Goal: Task Accomplishment & Management: Complete application form

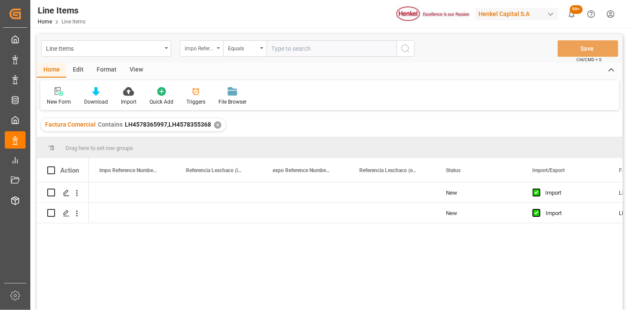
click at [209, 51] on div "impo Reference Number WF" at bounding box center [199, 47] width 29 height 10
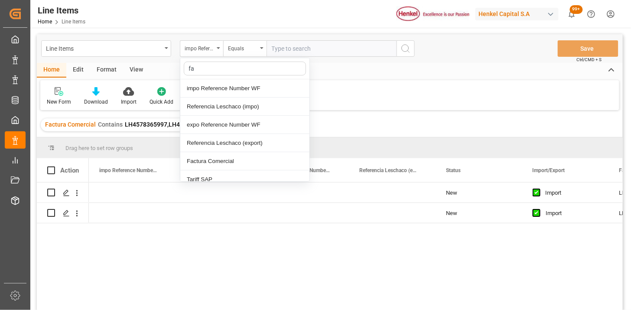
type input "fac"
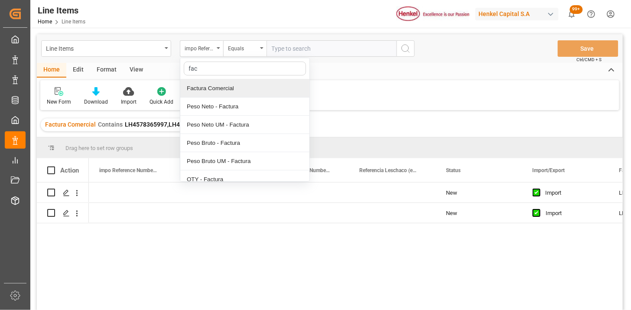
drag, startPoint x: 223, startPoint y: 88, endPoint x: 285, endPoint y: 51, distance: 72.0
click at [224, 88] on div "Factura Comercial" at bounding box center [244, 88] width 129 height 18
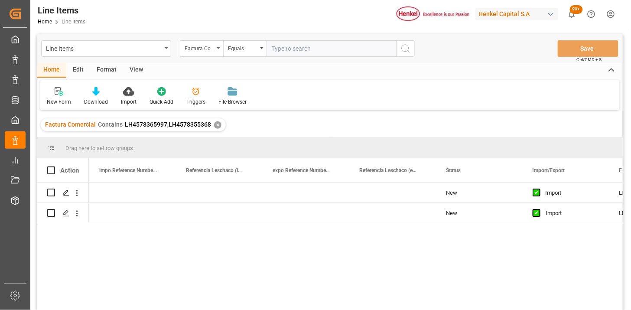
click at [288, 48] on input "text" at bounding box center [332, 48] width 130 height 16
paste input "250906900514"
type input "250906900514"
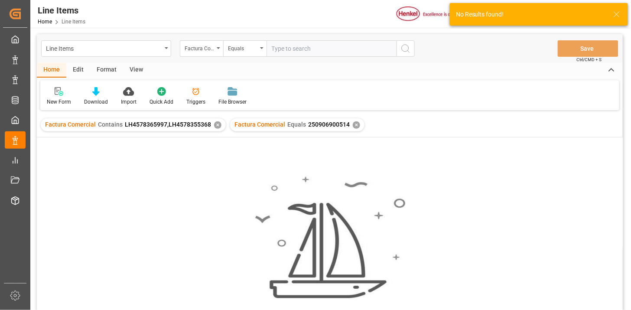
click at [216, 124] on div "✕" at bounding box center [217, 124] width 7 height 7
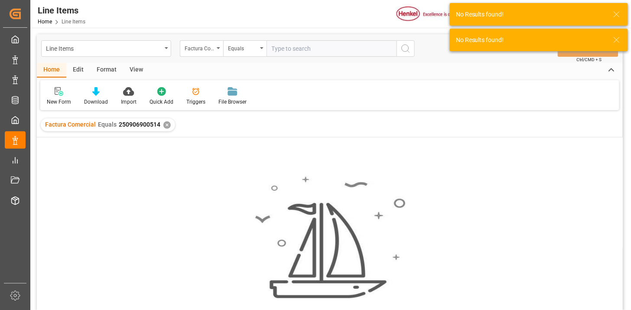
click at [293, 44] on input "text" at bounding box center [332, 48] width 130 height 16
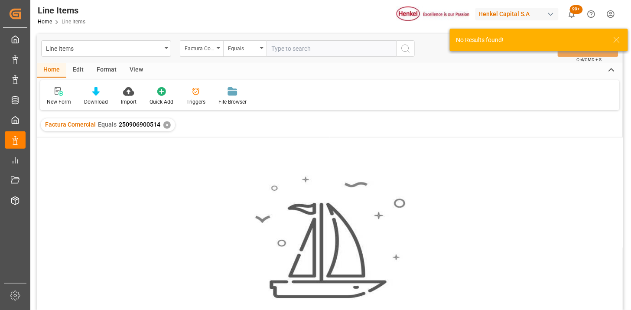
paste input "452047"
type input "452047"
click at [164, 126] on div "✕" at bounding box center [166, 124] width 7 height 7
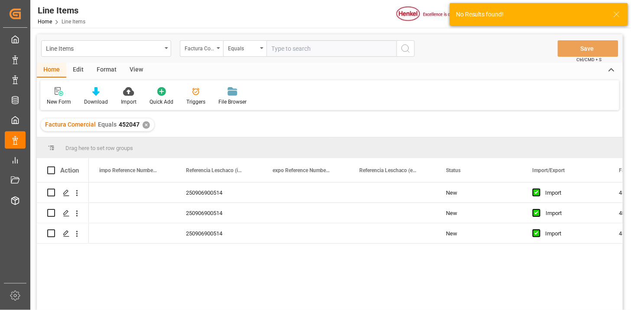
click at [142, 74] on div "View" at bounding box center [136, 70] width 26 height 15
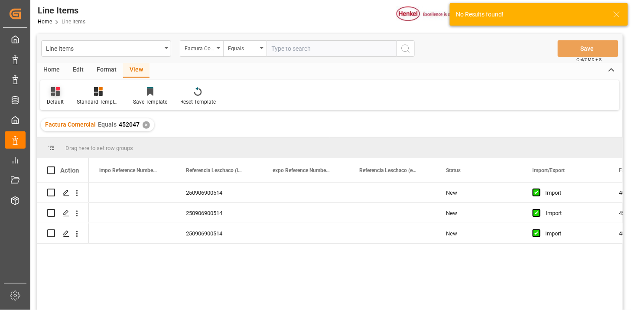
drag, startPoint x: 58, startPoint y: 97, endPoint x: 62, endPoint y: 104, distance: 8.3
click at [58, 97] on div "Default" at bounding box center [55, 96] width 30 height 19
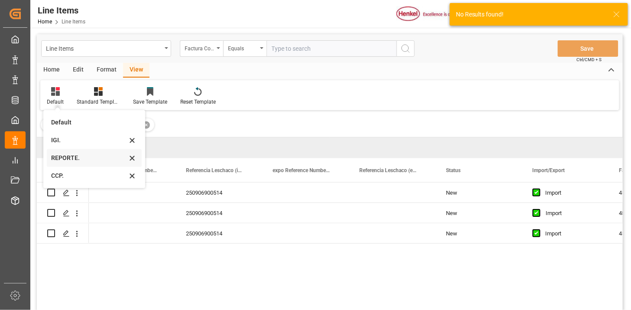
drag, startPoint x: 76, startPoint y: 154, endPoint x: 116, endPoint y: 128, distance: 47.9
click at [77, 154] on div "REPORTE." at bounding box center [89, 158] width 76 height 9
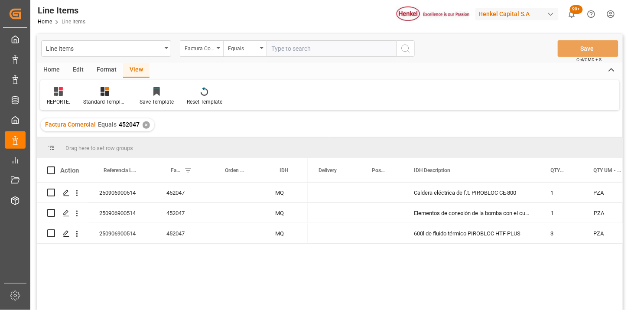
scroll to position [48, 0]
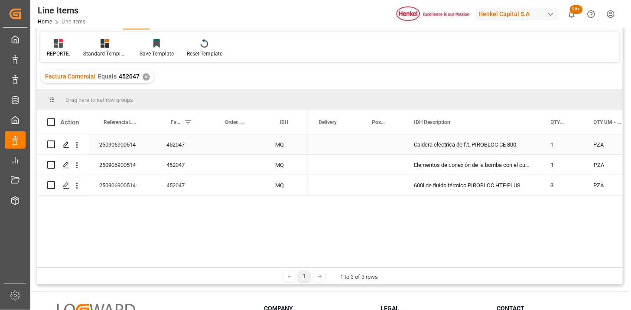
drag, startPoint x: 128, startPoint y: 146, endPoint x: 121, endPoint y: 144, distance: 6.9
click at [124, 145] on div "250906900514" at bounding box center [122, 144] width 67 height 20
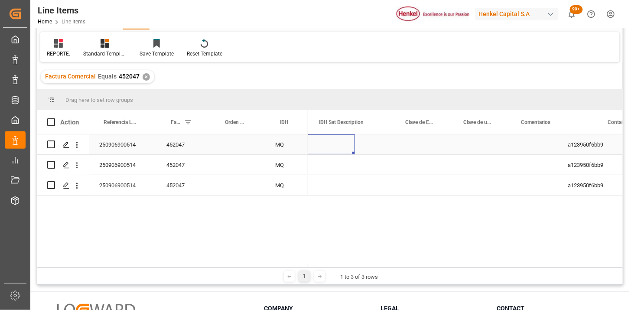
scroll to position [0, 0]
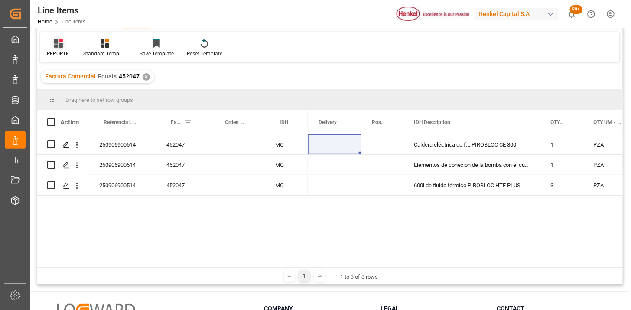
click at [59, 50] on div "REPORTE." at bounding box center [58, 54] width 23 height 8
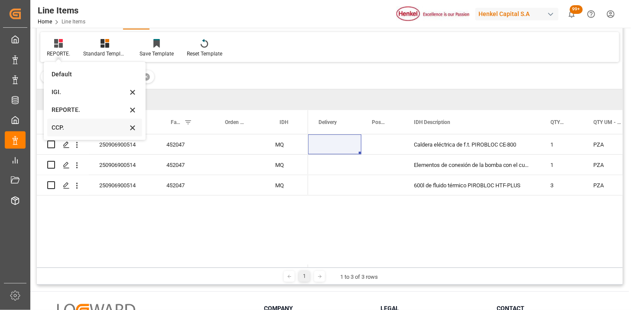
click at [87, 122] on div "CCP." at bounding box center [94, 128] width 95 height 18
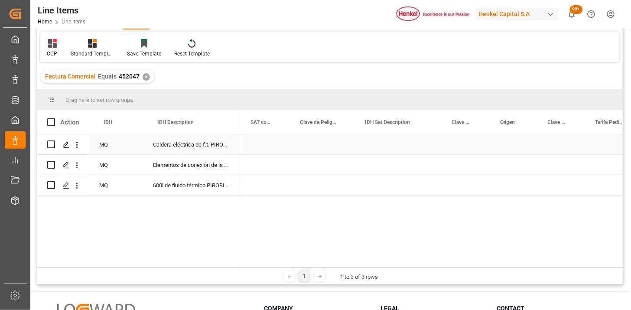
click at [409, 149] on div "Press SPACE to select this row." at bounding box center [398, 144] width 87 height 20
click at [578, 148] on div "Press SPACE to select this row." at bounding box center [592, 144] width 61 height 20
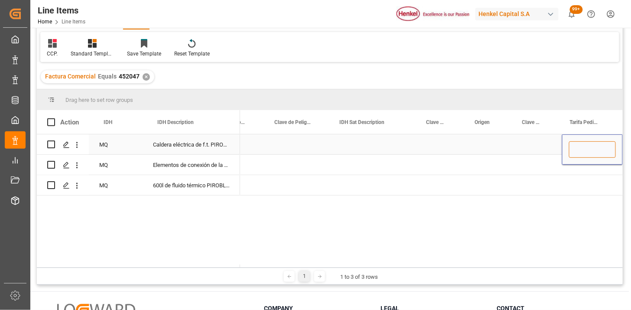
click at [582, 146] on input "Press SPACE to select this row." at bounding box center [592, 149] width 47 height 16
paste input "8419.50.99.99"
type input "8419509999"
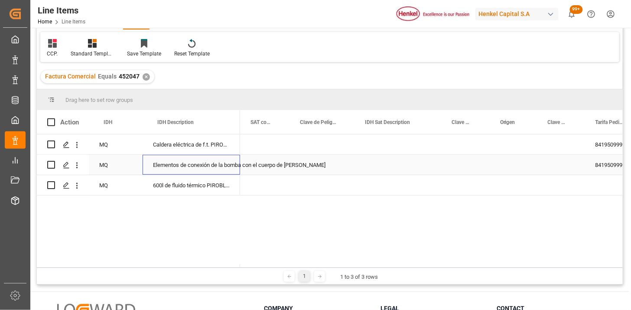
click at [195, 171] on div "Elementos de conexión de la bomba con el cuerpo de la caldera" at bounding box center [192, 165] width 98 height 20
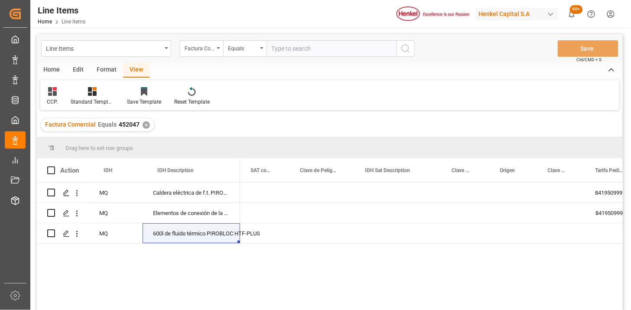
click at [297, 57] on div "Line Items Factura Comercial Equals Save Ctrl/CMD + S" at bounding box center [330, 48] width 586 height 29
click at [305, 51] on input "text" at bounding box center [332, 48] width 130 height 16
paste input "250915080109"
type input "250915080109"
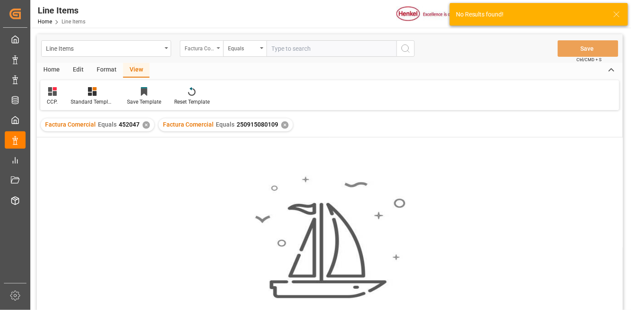
drag, startPoint x: 207, startPoint y: 49, endPoint x: 209, endPoint y: 55, distance: 6.0
click at [207, 49] on div "Factura Comercial" at bounding box center [199, 47] width 29 height 10
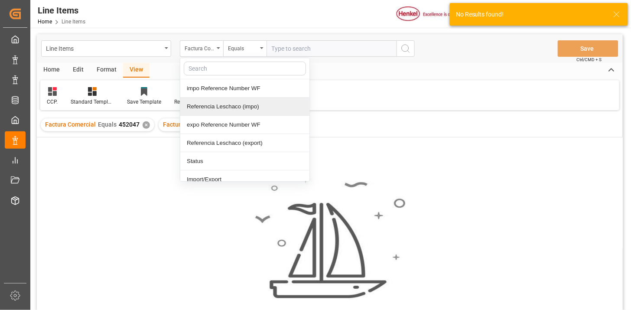
drag, startPoint x: 224, startPoint y: 108, endPoint x: 258, endPoint y: 89, distance: 39.2
click at [228, 107] on div "Referencia Leschaco (impo)" at bounding box center [244, 107] width 129 height 18
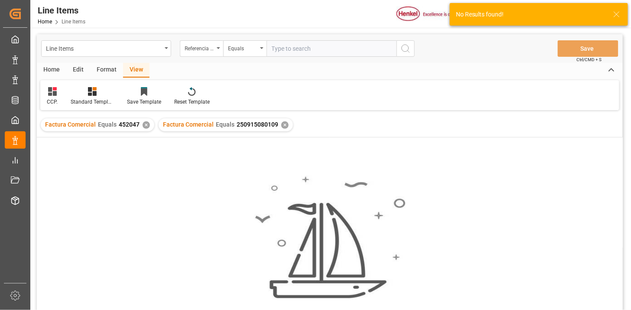
click at [301, 45] on input "text" at bounding box center [332, 48] width 130 height 16
paste input "250915080109"
type input "250915080109"
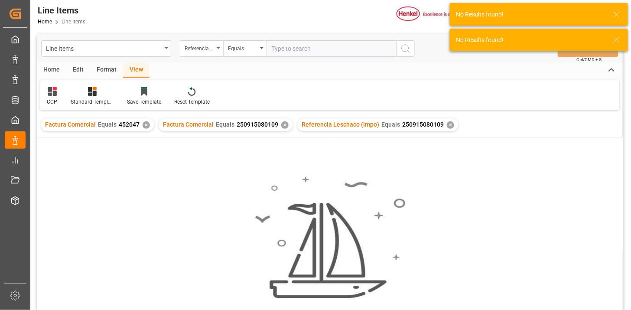
click at [281, 124] on div "✕" at bounding box center [284, 124] width 7 height 7
click at [143, 126] on div "✕" at bounding box center [146, 124] width 7 height 7
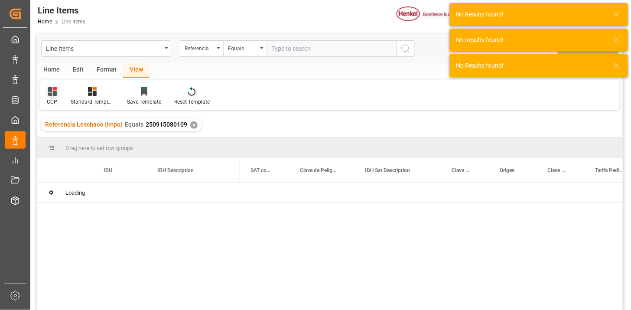
click at [54, 94] on icon at bounding box center [52, 91] width 9 height 9
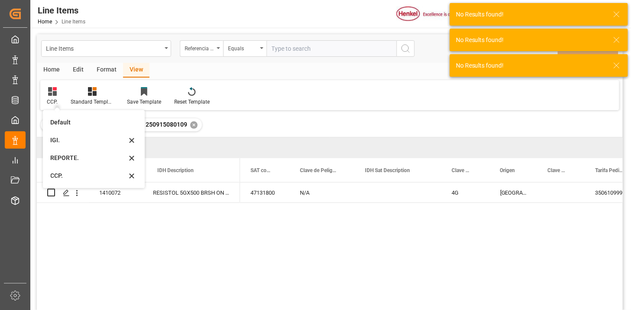
drag, startPoint x: 62, startPoint y: 159, endPoint x: 172, endPoint y: 115, distance: 118.1
click at [64, 159] on div "REPORTE." at bounding box center [89, 158] width 76 height 9
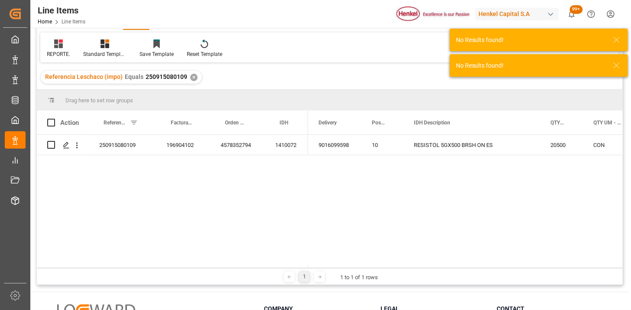
scroll to position [48, 0]
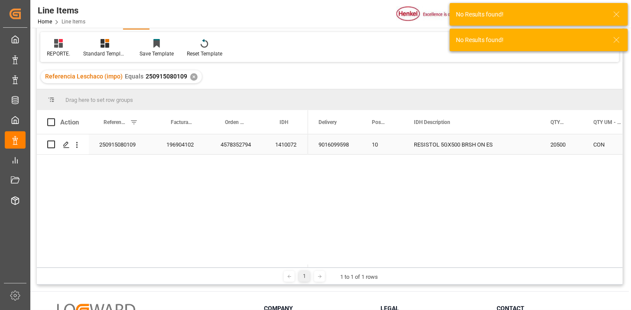
click at [230, 139] on div "4578352794" at bounding box center [237, 144] width 55 height 20
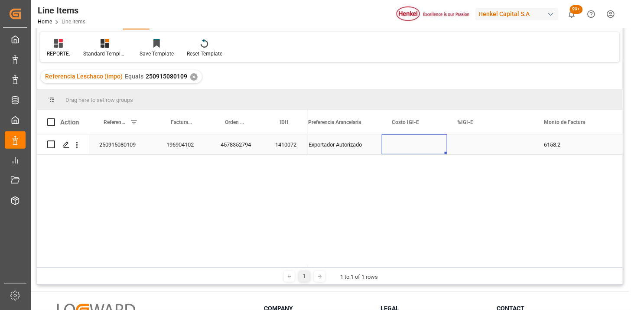
scroll to position [0, 449]
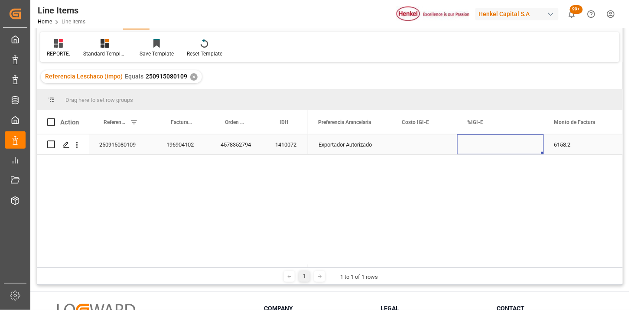
click at [499, 145] on div "Press SPACE to select this row." at bounding box center [501, 144] width 87 height 20
click at [499, 145] on input "Press SPACE to select this row." at bounding box center [500, 149] width 73 height 16
type input "0"
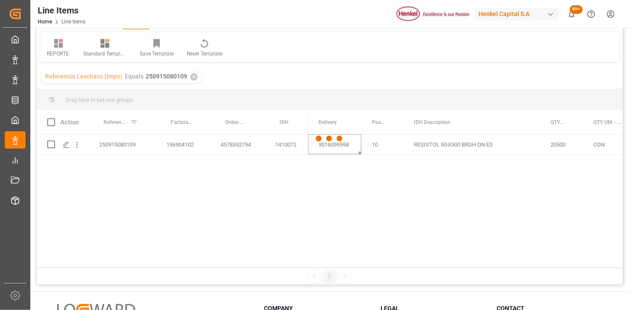
scroll to position [0, 0]
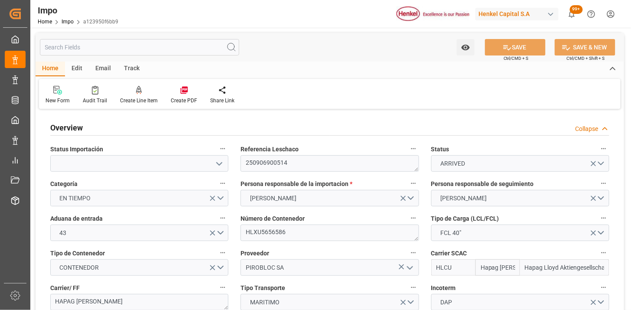
type input "Hapag [PERSON_NAME]"
type input "Hapag Lloyd Aktiengesellschaft"
type input "3"
type input "66"
type input "3"
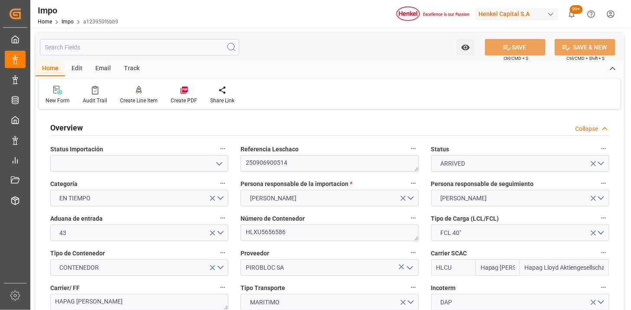
type input "28-08-2025"
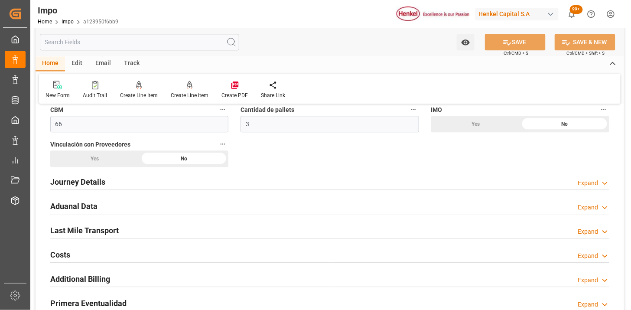
scroll to position [578, 0]
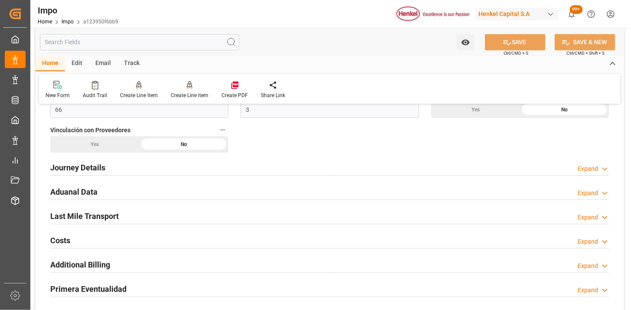
click at [220, 189] on div "Aduanal Data Expand" at bounding box center [329, 191] width 559 height 16
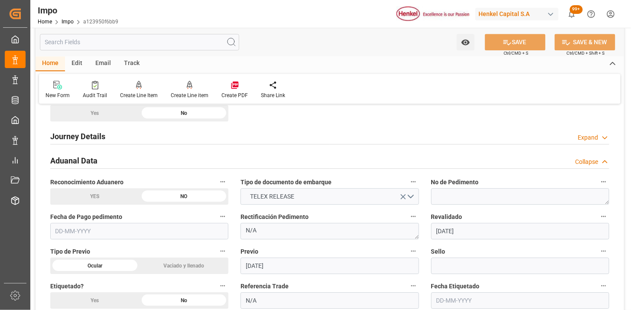
scroll to position [626, 0]
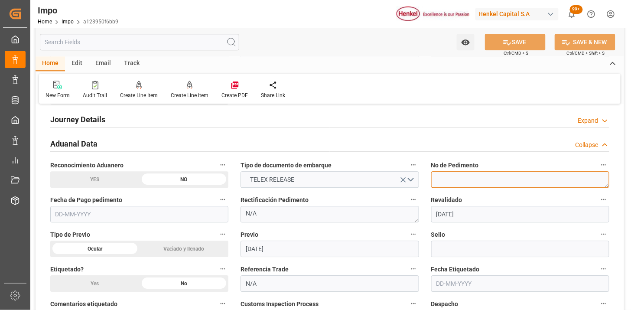
click at [445, 181] on textarea at bounding box center [521, 179] width 178 height 16
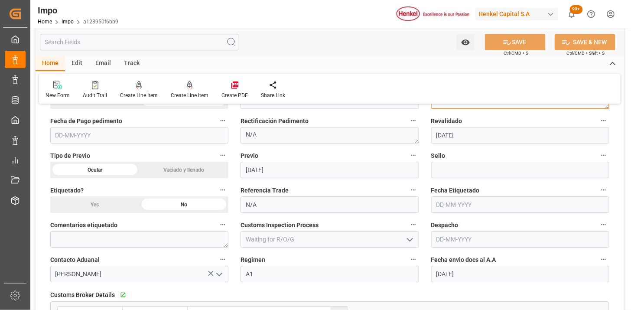
scroll to position [722, 0]
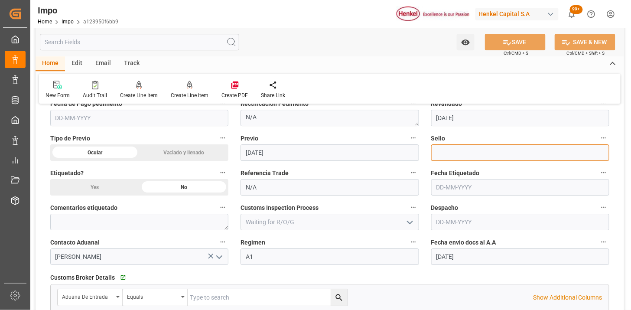
click at [466, 154] on input at bounding box center [521, 152] width 178 height 16
paste input "CEM23-3583593"
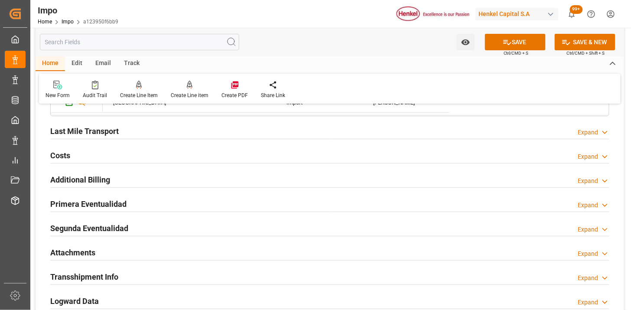
scroll to position [1012, 0]
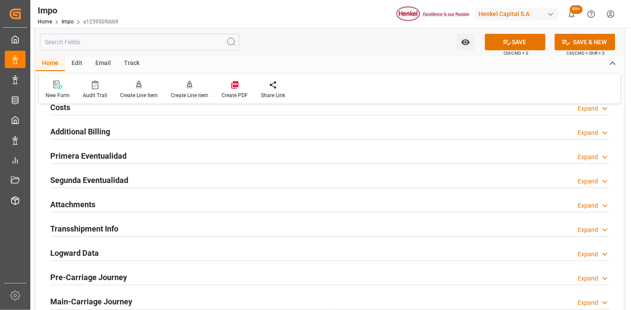
type input "CEM23-3583593"
click at [220, 160] on div "Primera Eventualidad Expand" at bounding box center [329, 155] width 559 height 16
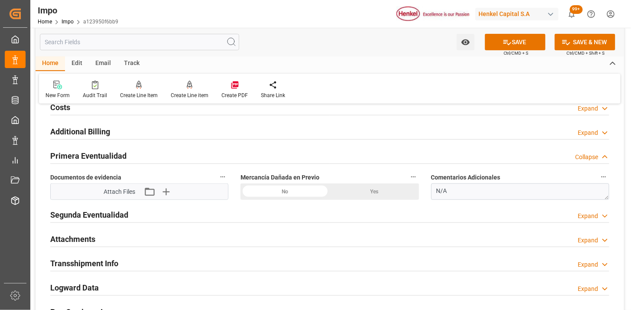
click at [306, 190] on div "No" at bounding box center [285, 191] width 89 height 16
click at [172, 192] on icon "button" at bounding box center [166, 192] width 14 height 14
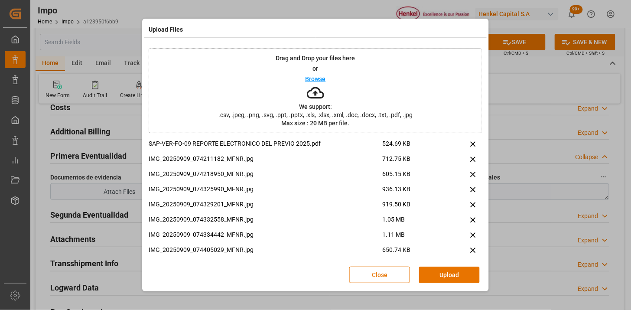
drag, startPoint x: 443, startPoint y: 270, endPoint x: 356, endPoint y: 227, distance: 96.8
click at [444, 270] on button "Upload" at bounding box center [449, 275] width 61 height 16
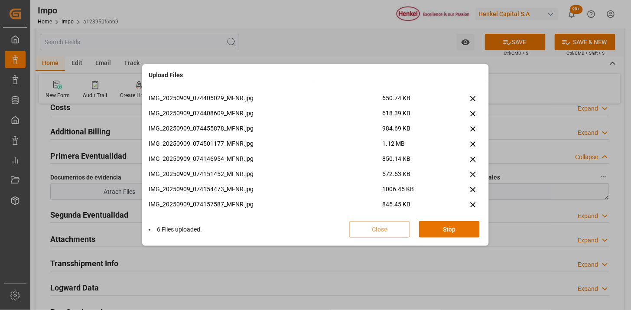
scroll to position [142, 0]
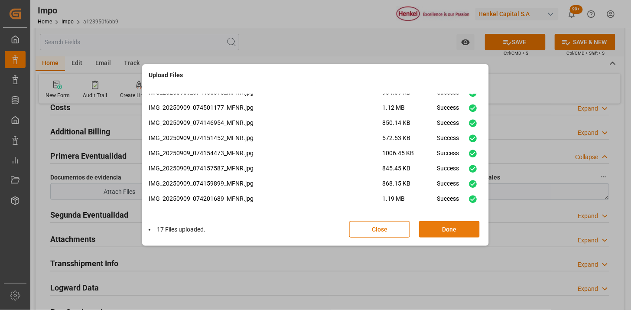
click at [435, 232] on button "Done" at bounding box center [449, 229] width 61 height 16
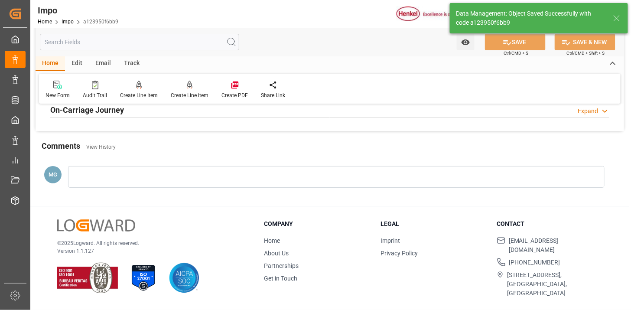
scroll to position [711, 0]
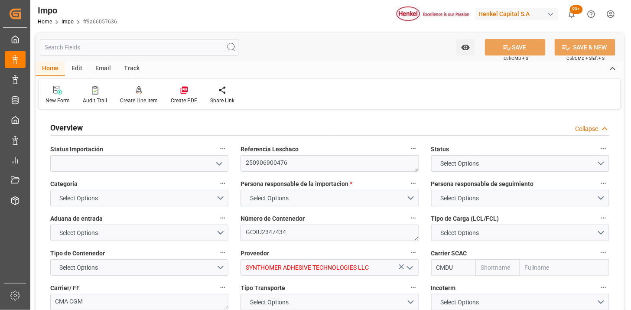
type textarea "250906900476"
type textarea "GCXU2347434"
type input "SYNTHOMER ADHESIVE TECHNOLOGIES LLC"
type input "CMDU"
type textarea "CMA CGM"
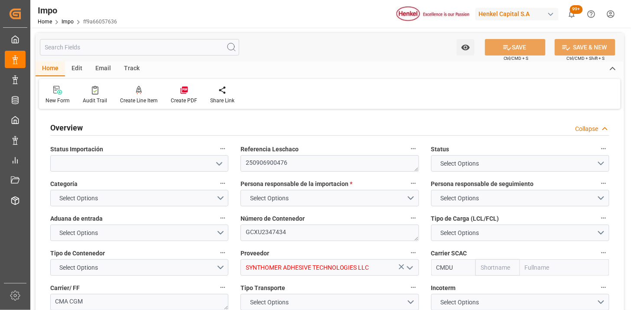
type textarea "N/A"
type input "AA"
type textarea "AA"
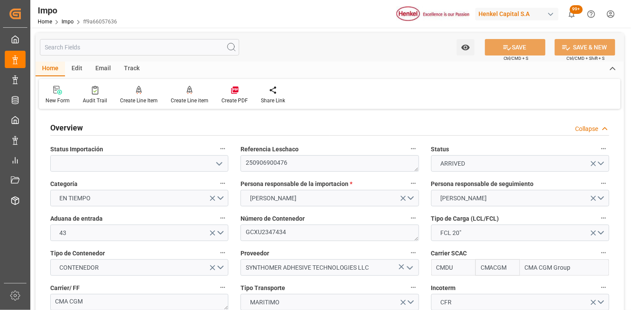
type input "CMACGM"
type input "CMA CGM Group"
type input "2"
type input "25"
type input "10"
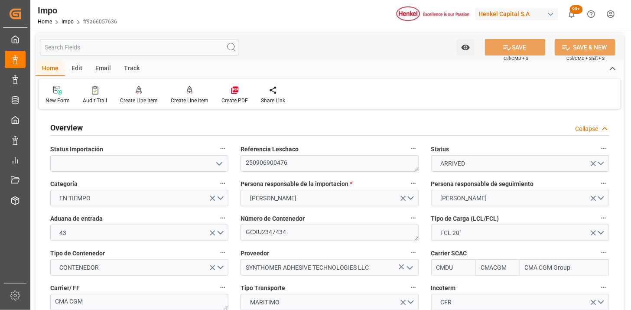
type input "[DATE]"
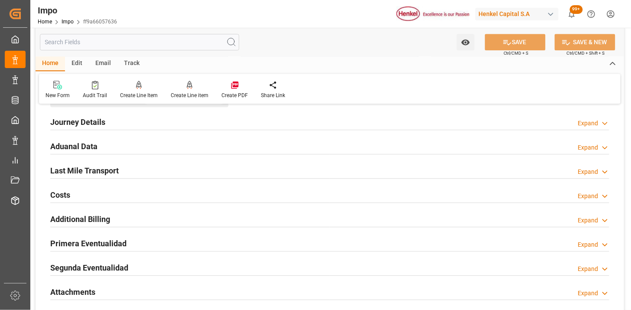
scroll to position [626, 0]
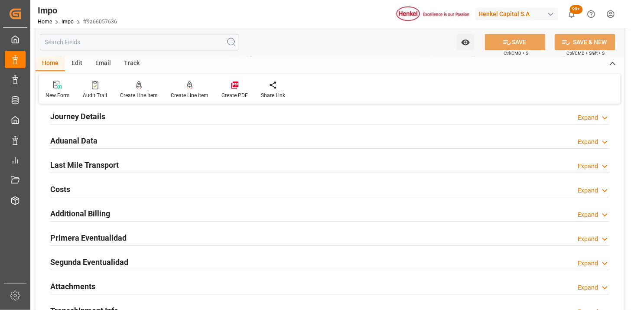
click at [198, 143] on div "Aduanal Data Expand" at bounding box center [329, 140] width 559 height 16
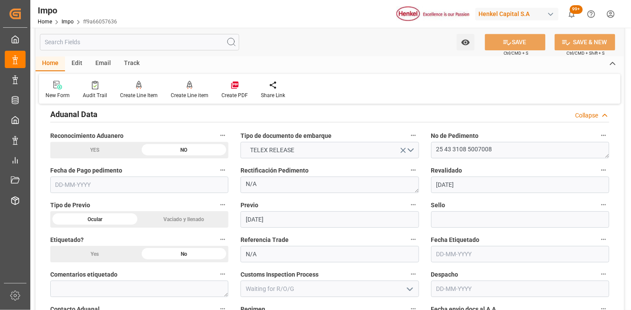
scroll to position [674, 0]
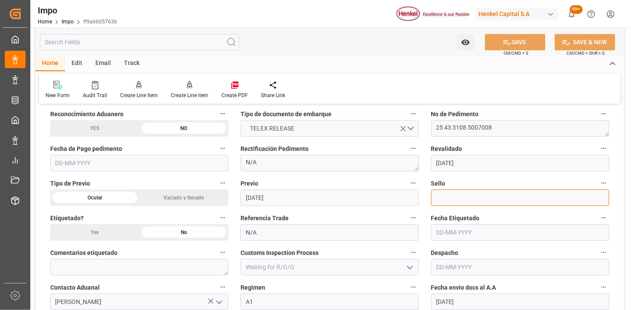
click at [467, 200] on input at bounding box center [521, 198] width 178 height 16
paste input "CEM23-3583464"
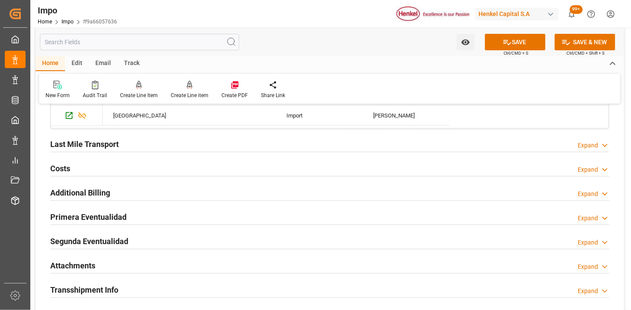
scroll to position [964, 0]
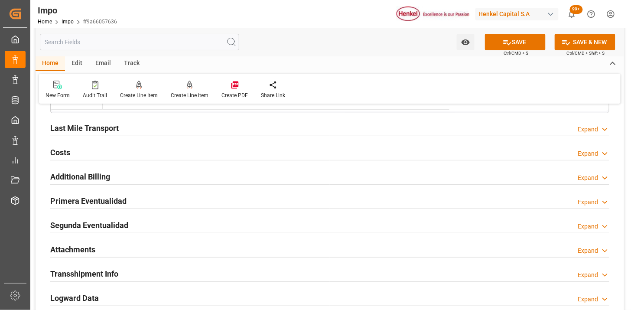
type input "CEM23-3583464"
click at [220, 203] on div "Primera Eventualidad Expand" at bounding box center [329, 200] width 559 height 16
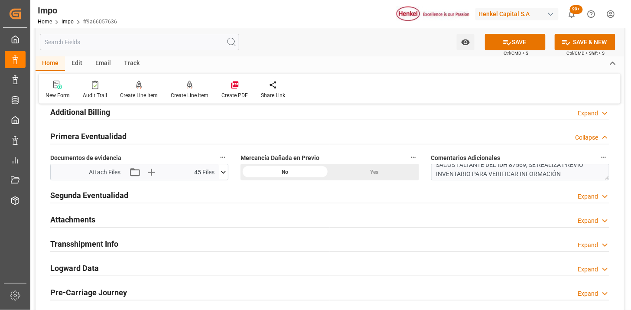
scroll to position [1012, 0]
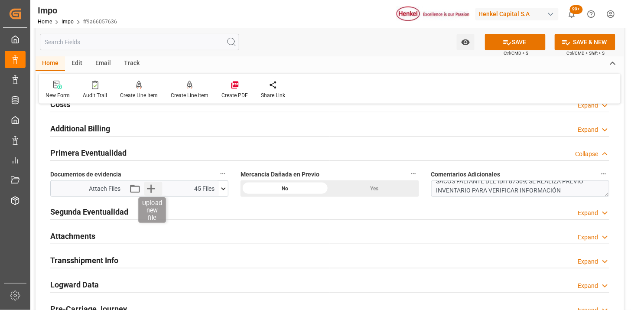
click at [156, 193] on icon "button" at bounding box center [151, 189] width 14 height 14
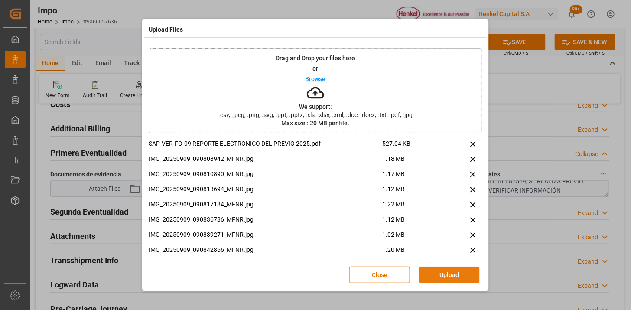
click at [454, 276] on button "Upload" at bounding box center [449, 275] width 61 height 16
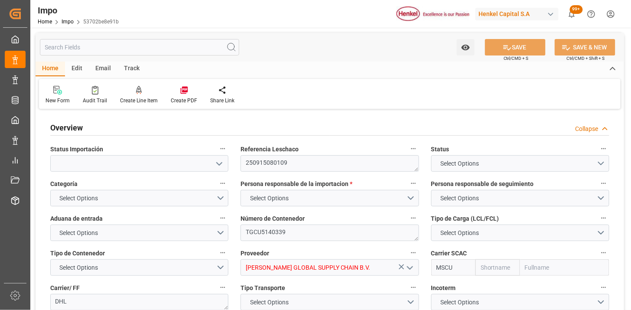
type input "MSC"
type input "Mediterranean Shipping Company"
type input "1"
type input "1.32"
type input "1"
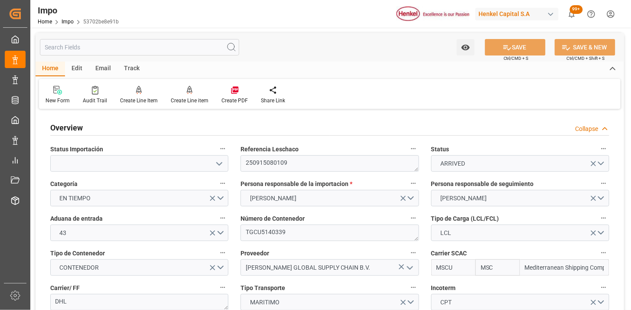
type input "05-09-2025"
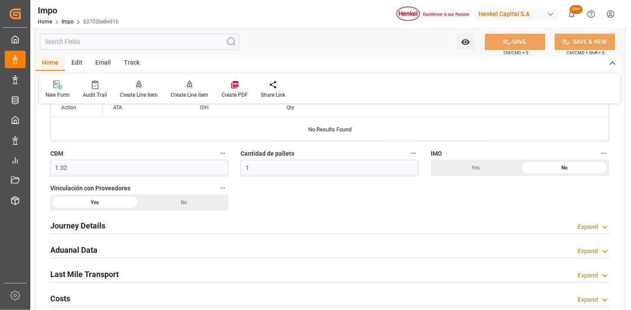
scroll to position [530, 0]
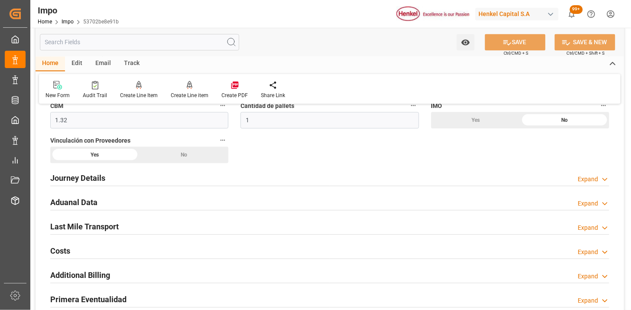
click at [197, 207] on div "Aduanal Data Expand" at bounding box center [329, 201] width 559 height 16
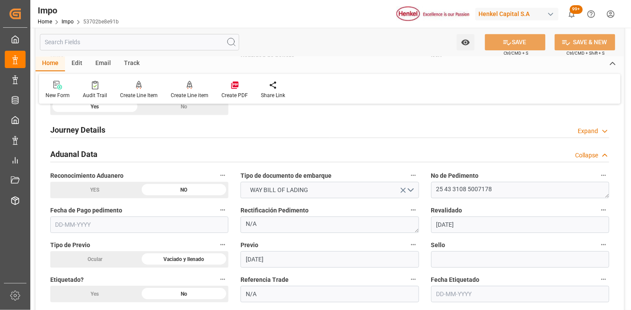
scroll to position [626, 0]
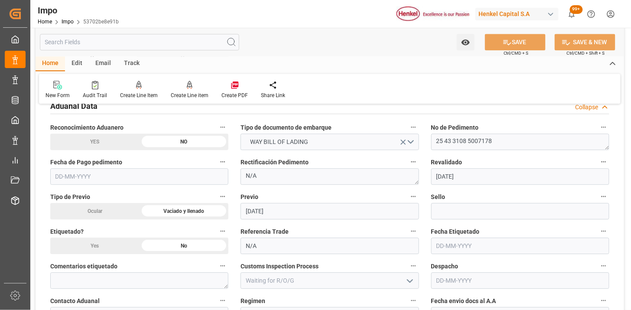
click at [214, 180] on input "text" at bounding box center [139, 176] width 178 height 16
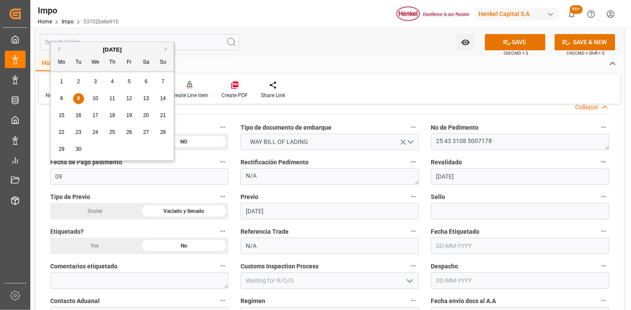
type input "[DATE]"
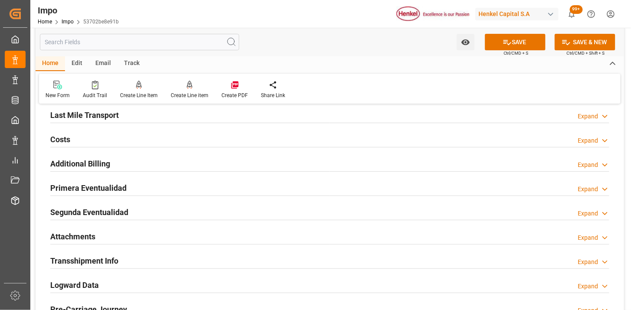
scroll to position [964, 0]
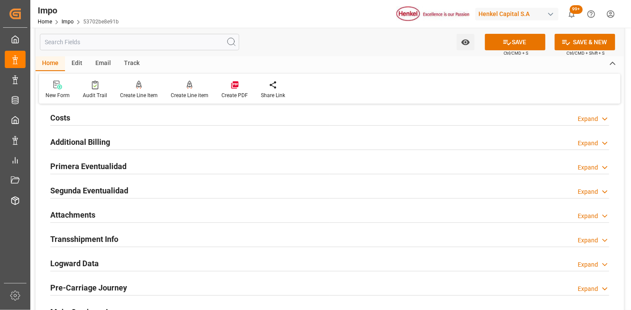
click at [219, 170] on div "Primera Eventualidad Expand" at bounding box center [329, 165] width 559 height 16
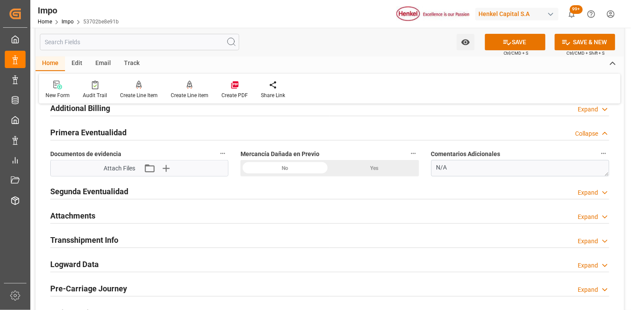
scroll to position [1012, 0]
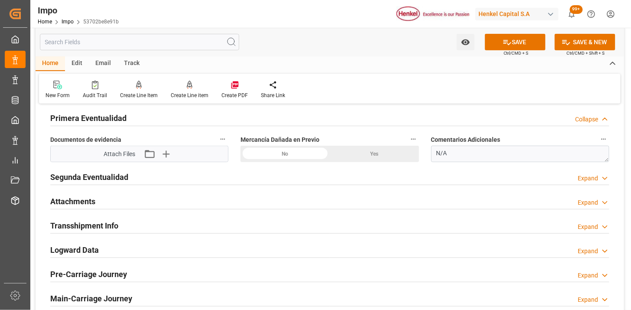
click at [366, 152] on div "Yes" at bounding box center [374, 154] width 89 height 16
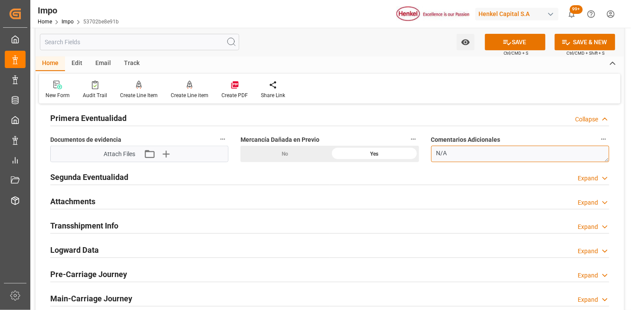
click at [473, 153] on textarea "N/A" at bounding box center [521, 154] width 178 height 16
paste textarea "carton ligeramente golpeado y sucio, flejes rotos"
type textarea "carton ligeramente golpeado y sucio, flejes rotos"
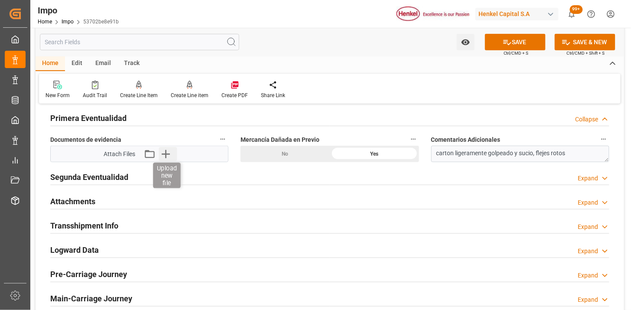
click at [167, 157] on icon "button" at bounding box center [166, 154] width 14 height 14
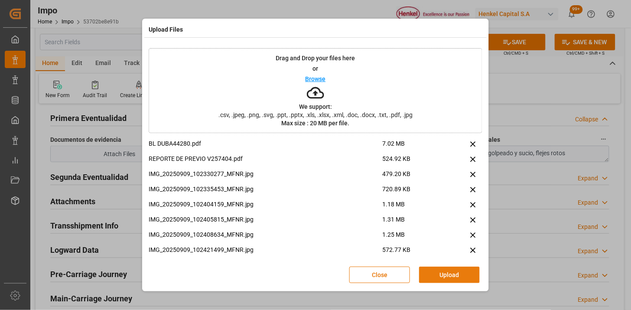
click at [456, 271] on button "Upload" at bounding box center [449, 275] width 61 height 16
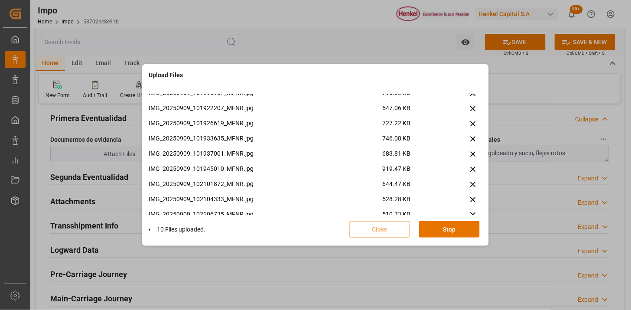
scroll to position [309, 0]
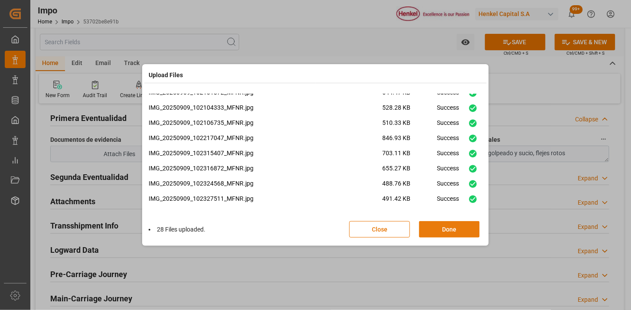
drag, startPoint x: 445, startPoint y: 228, endPoint x: 441, endPoint y: 230, distance: 4.7
click at [445, 228] on button "Done" at bounding box center [449, 229] width 61 height 16
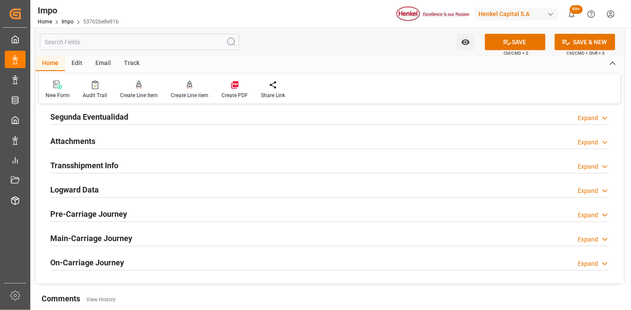
scroll to position [1108, 0]
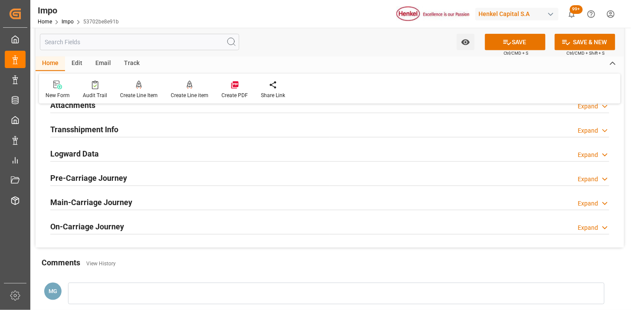
click at [187, 147] on div "Logward Data Expand" at bounding box center [329, 153] width 559 height 16
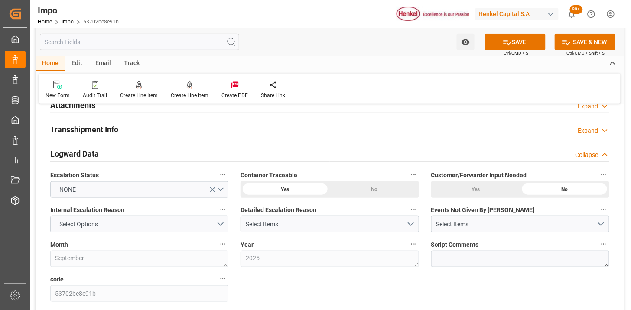
click at [169, 151] on div "Logward Data Collapse" at bounding box center [329, 153] width 559 height 16
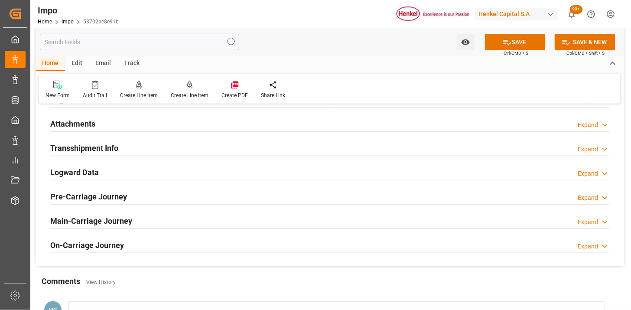
scroll to position [1060, 0]
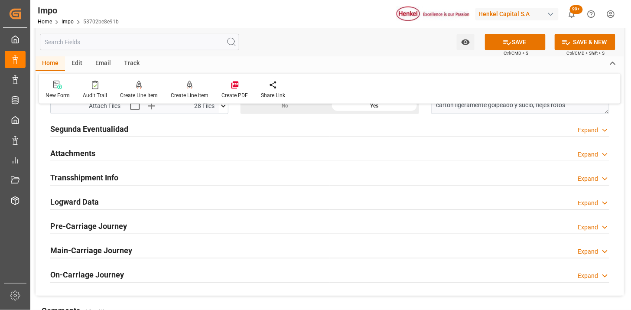
click at [168, 151] on div "Attachments Expand" at bounding box center [329, 152] width 559 height 16
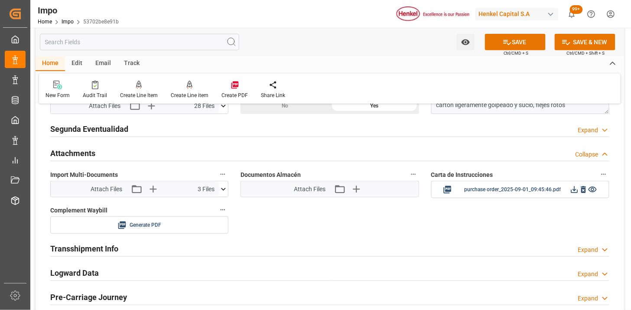
click at [223, 187] on icon at bounding box center [223, 189] width 9 height 9
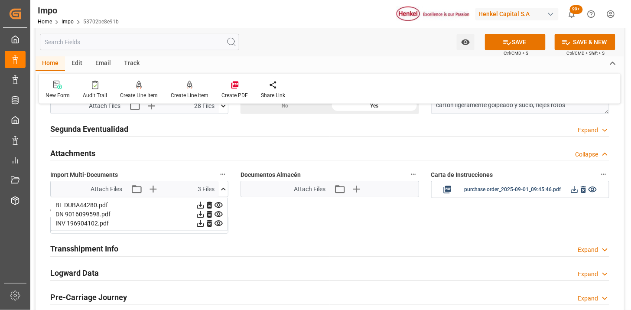
click at [223, 187] on icon at bounding box center [223, 189] width 9 height 9
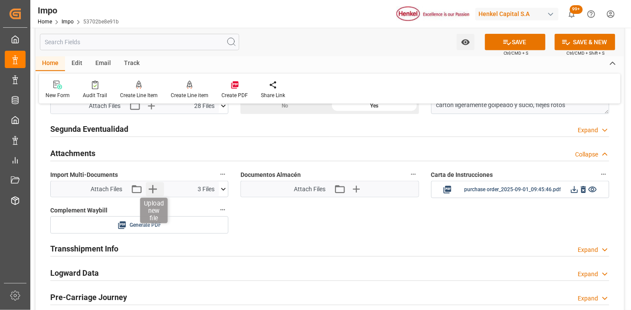
click at [154, 194] on icon "button" at bounding box center [153, 189] width 14 height 14
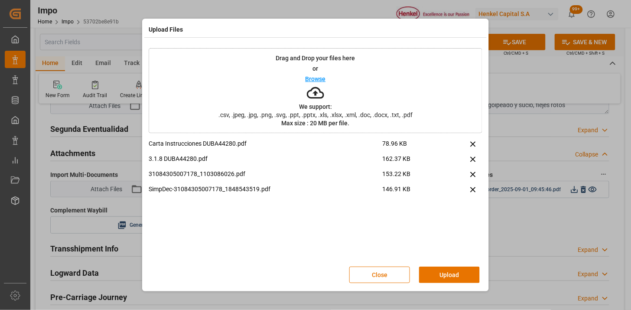
drag, startPoint x: 438, startPoint y: 274, endPoint x: 432, endPoint y: 277, distance: 6.6
click at [437, 275] on button "Upload" at bounding box center [449, 275] width 61 height 16
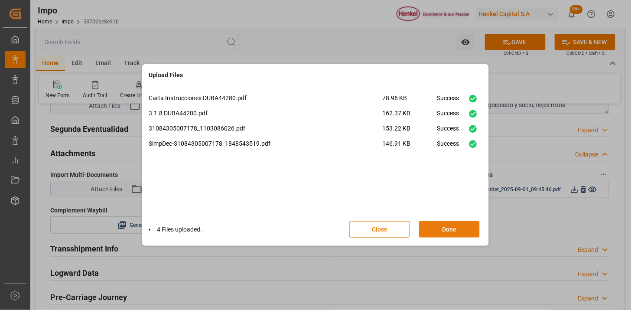
click at [436, 226] on button "Done" at bounding box center [449, 229] width 61 height 16
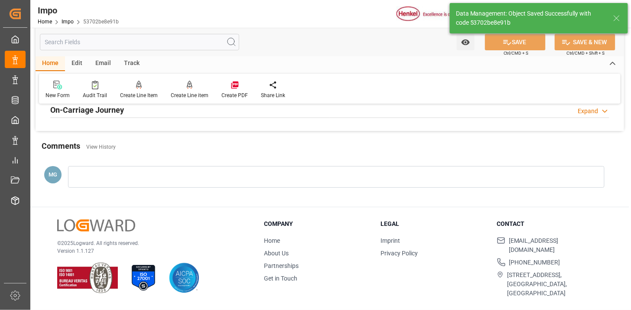
scroll to position [759, 0]
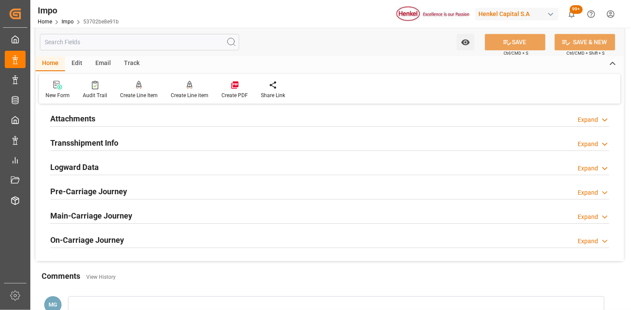
click at [205, 118] on div "Attachments Expand" at bounding box center [329, 118] width 559 height 16
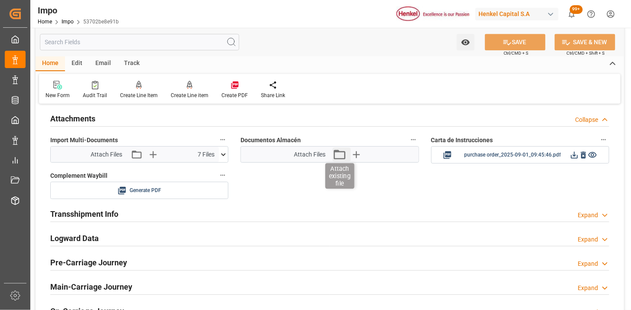
click at [339, 158] on icon "button" at bounding box center [340, 154] width 14 height 14
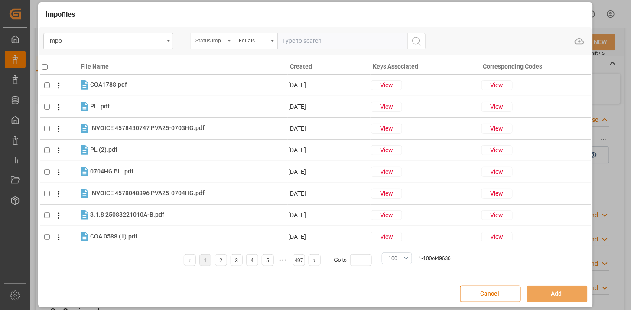
click at [222, 43] on div "Status Importación" at bounding box center [210, 40] width 29 height 10
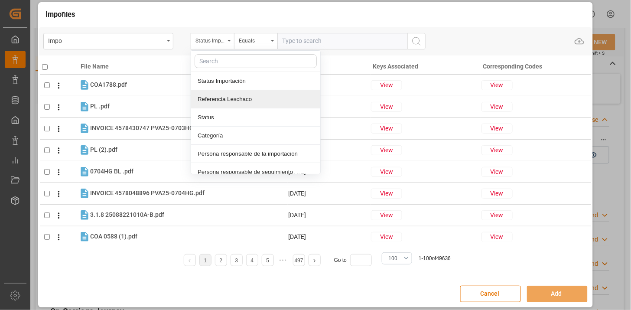
click at [235, 99] on div "Referencia Leschaco" at bounding box center [255, 99] width 129 height 18
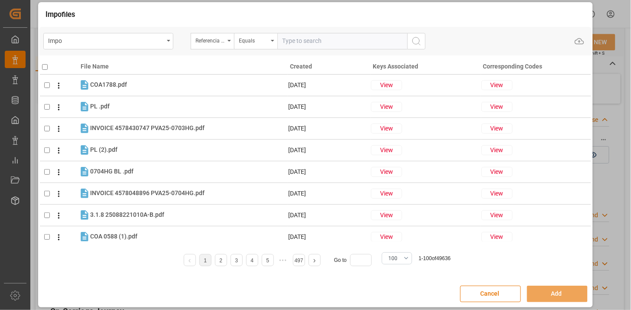
click at [301, 41] on input "text" at bounding box center [343, 41] width 130 height 16
paste input "250915080109"
type input "250915080109"
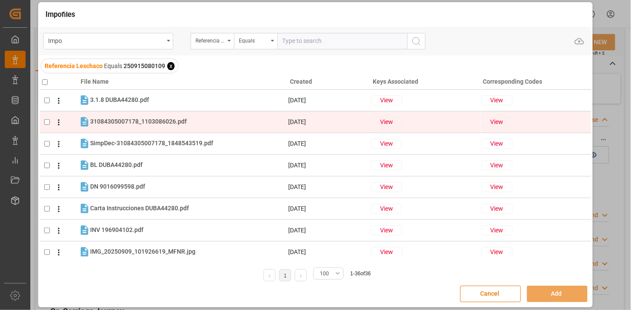
click at [195, 126] on div "31084305007178_1103086026.pdf 31084305007178_1103086026.pdf" at bounding box center [188, 121] width 197 height 11
checkbox input "true"
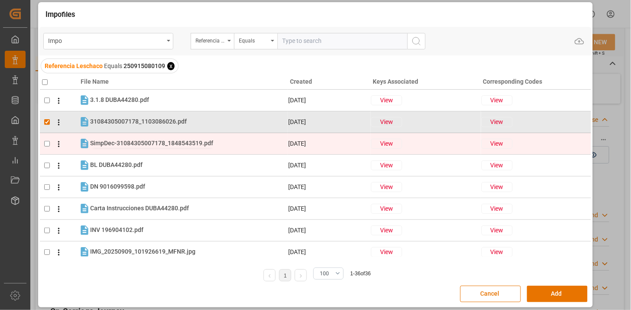
click at [187, 145] on span "SimpDec-31084305007178_1848543519.pdf" at bounding box center [151, 143] width 123 height 7
checkbox input "true"
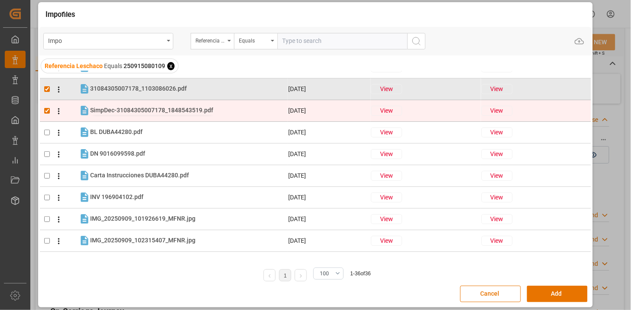
scroll to position [48, 0]
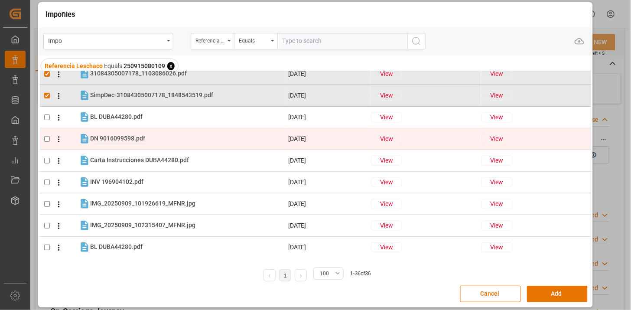
click at [123, 137] on span "DN 9016099598.pdf" at bounding box center [117, 138] width 55 height 7
checkbox input "true"
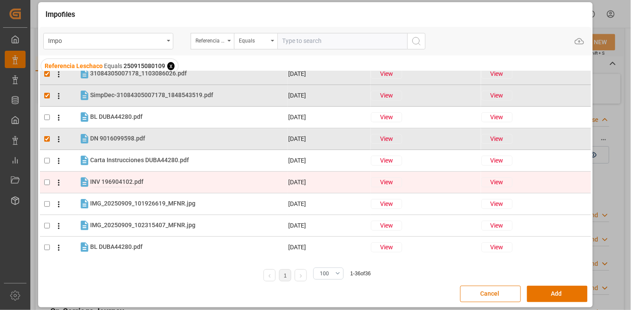
click at [114, 179] on span "INV 196904102.pdf" at bounding box center [116, 181] width 53 height 7
checkbox input "true"
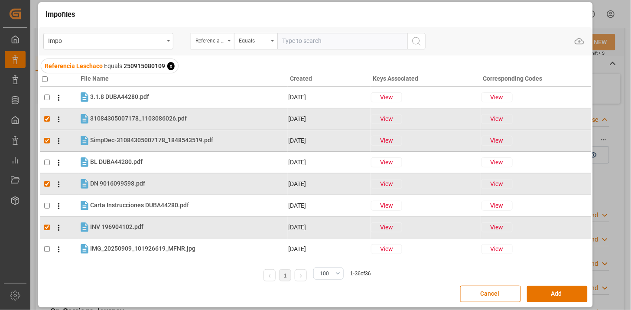
scroll to position [0, 0]
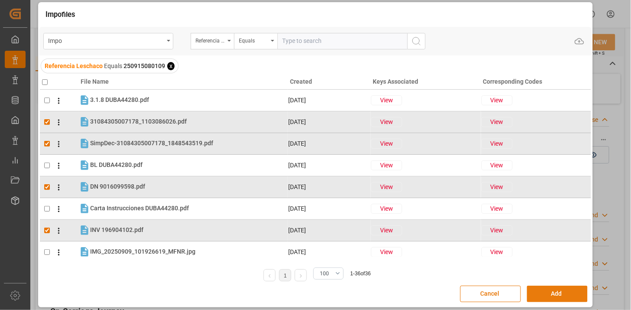
click at [575, 294] on button "Add" at bounding box center [557, 294] width 61 height 16
